Goal: Find specific page/section

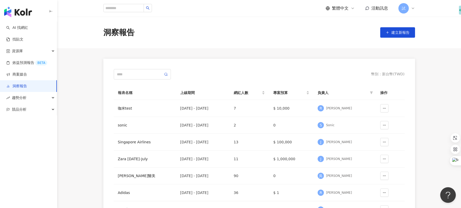
click at [406, 9] on span "試" at bounding box center [403, 8] width 10 height 10
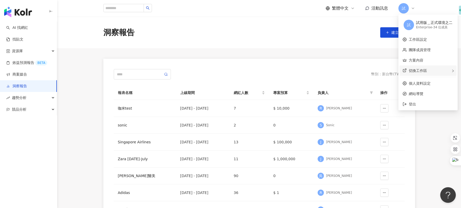
click at [413, 70] on span "切換工作區" at bounding box center [418, 71] width 18 height 4
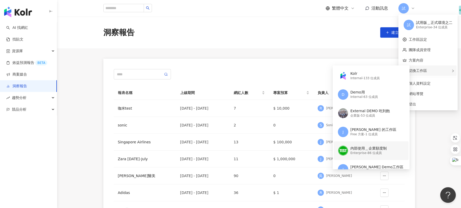
scroll to position [40, 0]
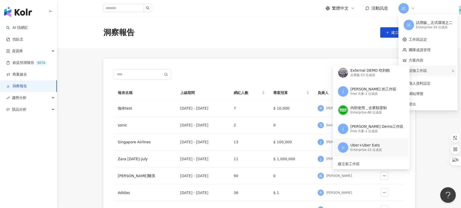
click at [355, 146] on div "Uber+Uber Eats" at bounding box center [365, 145] width 31 height 5
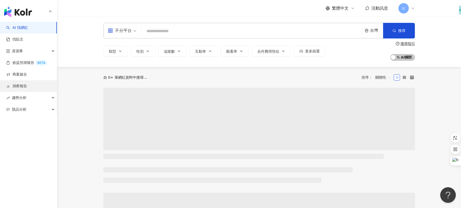
click at [27, 84] on link "洞察報告" at bounding box center [16, 86] width 21 height 5
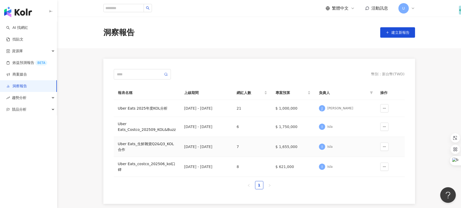
click at [161, 146] on div "Uber Eats_生鮮雜貨Q2&Q3_KOL合作" at bounding box center [147, 146] width 58 height 11
